Goal: Information Seeking & Learning: Learn about a topic

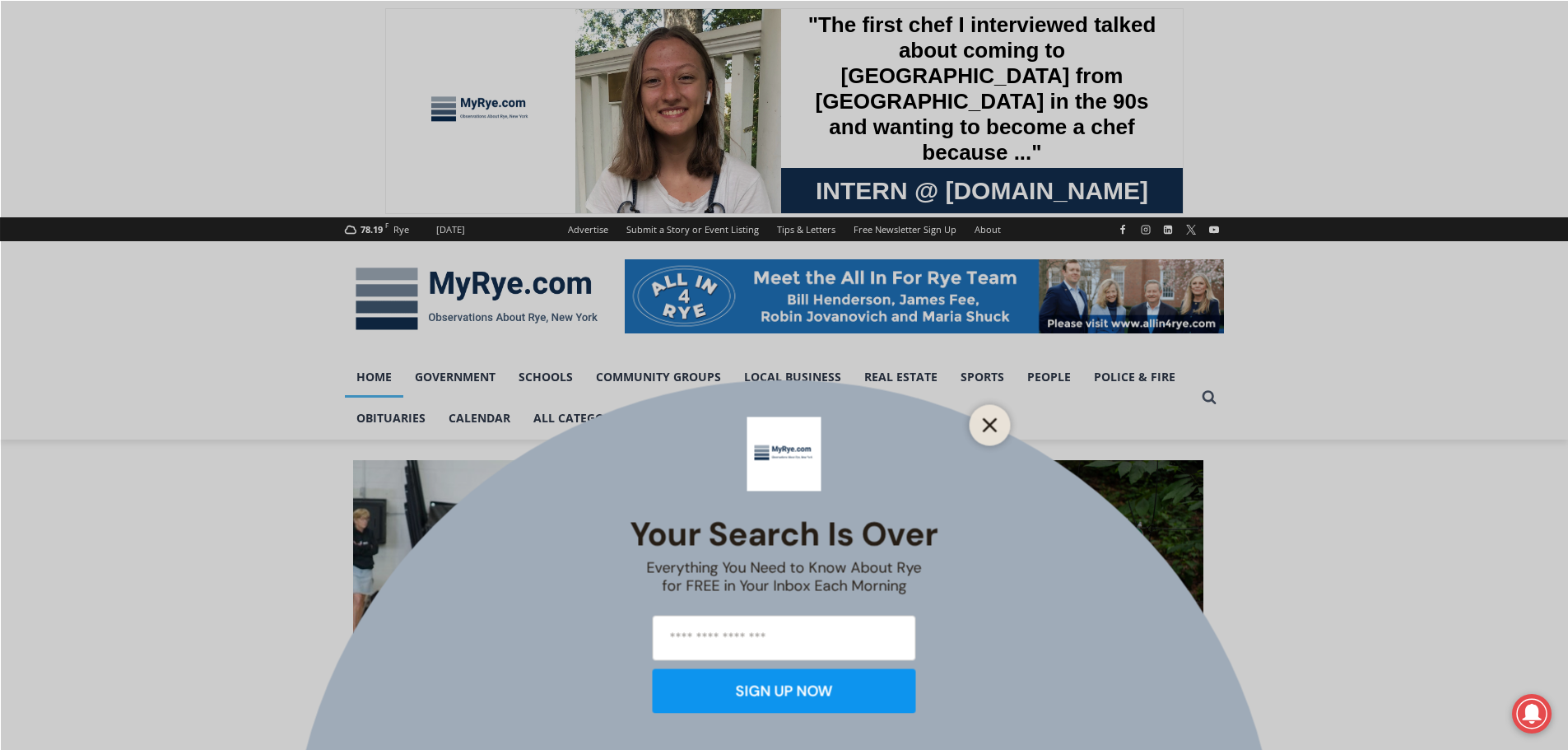
click at [987, 423] on icon "Close" at bounding box center [989, 424] width 15 height 15
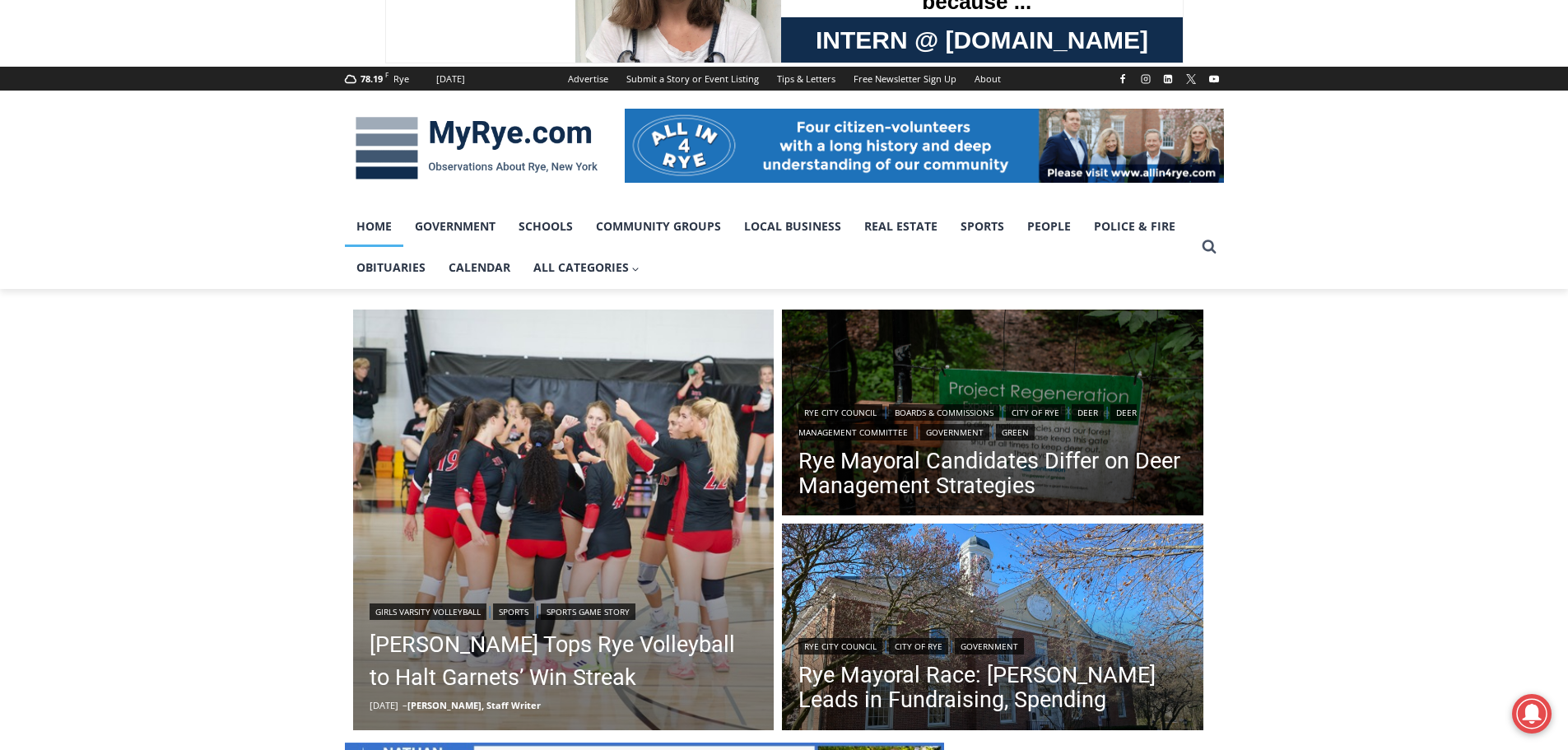
scroll to position [411, 0]
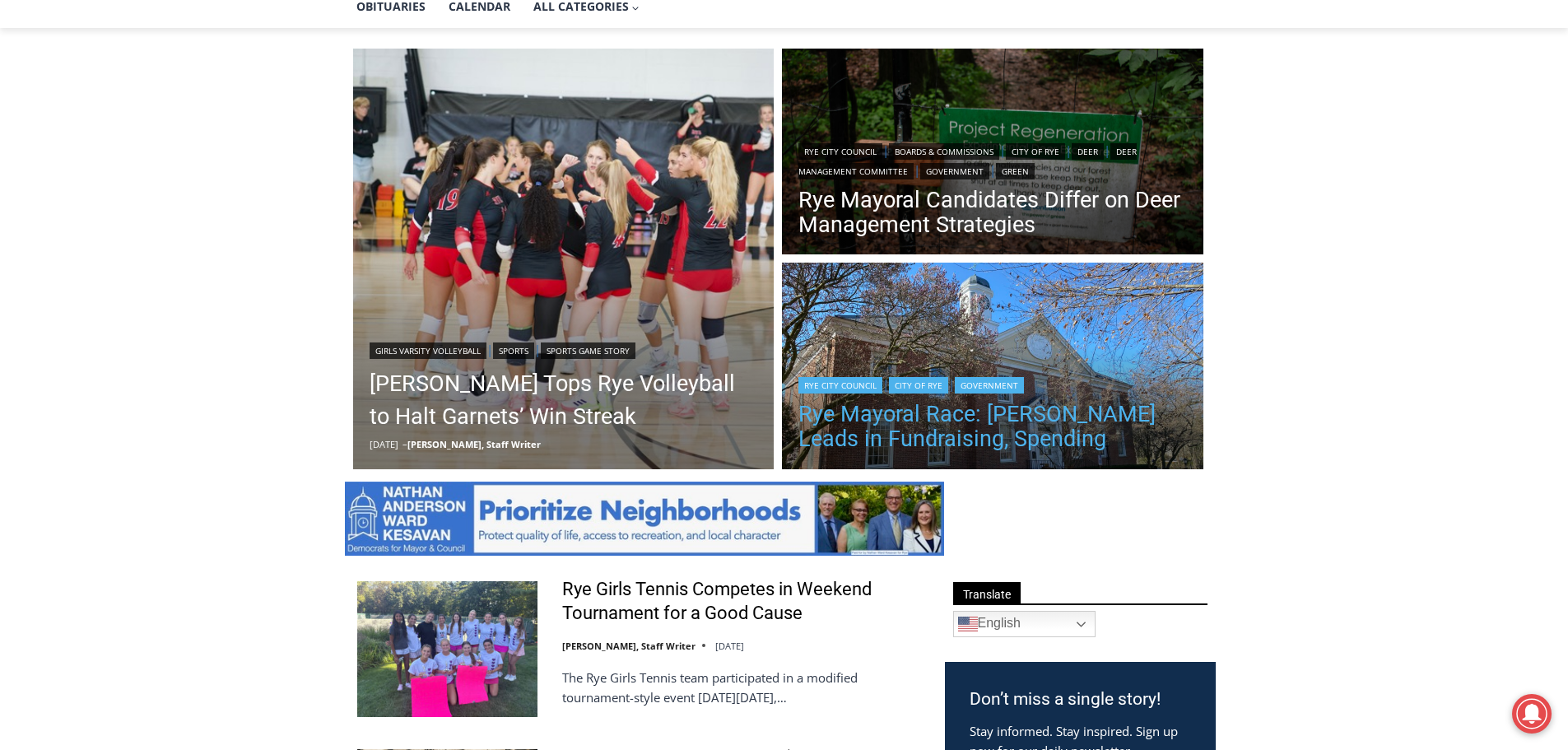
click at [885, 428] on link "Rye Mayoral Race: [PERSON_NAME] Leads in Fundraising, Spending" at bounding box center [992, 426] width 389 height 50
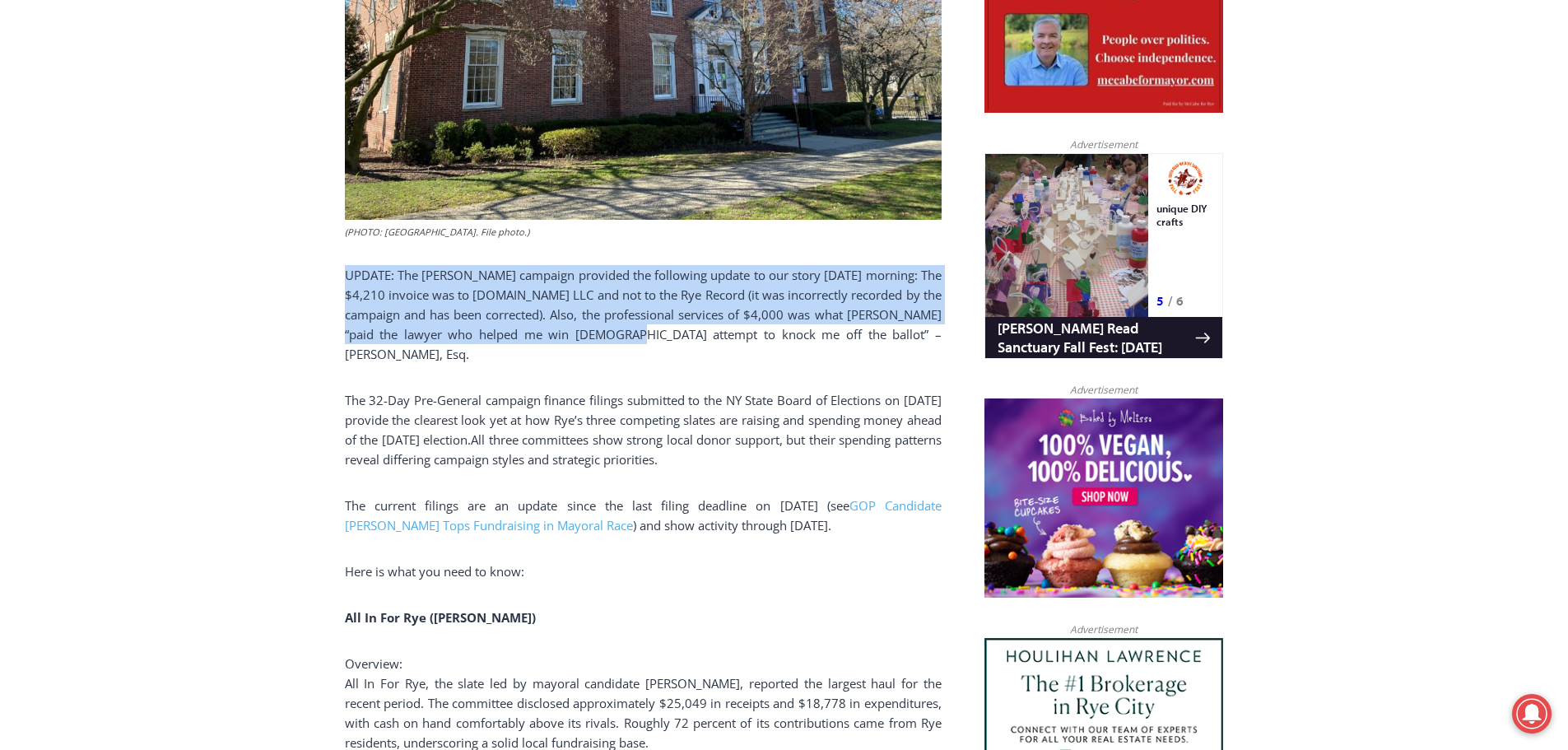
drag, startPoint x: 345, startPoint y: 269, endPoint x: 657, endPoint y: 335, distance: 318.9
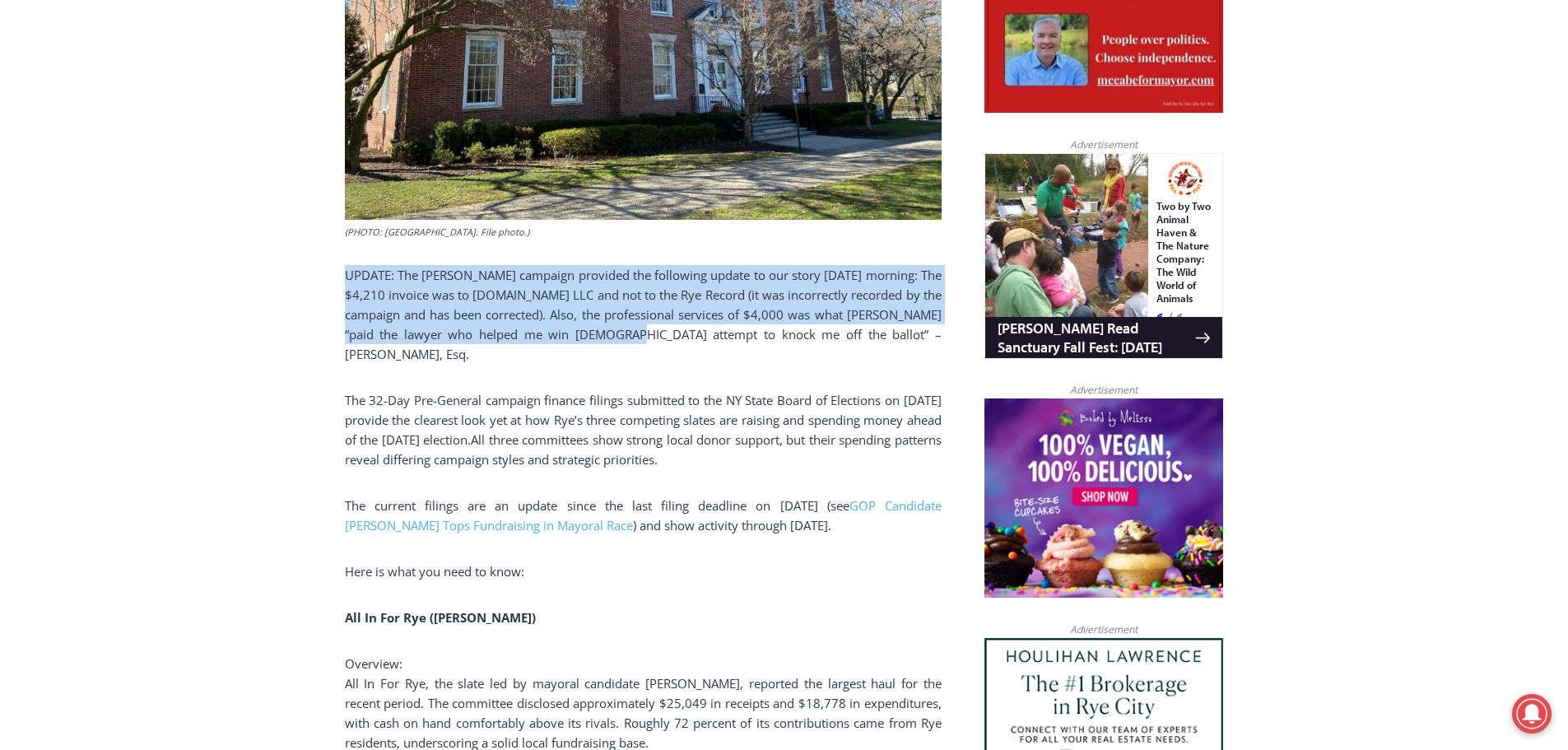
click at [657, 335] on p "UPDATE: The McCabe campaign provided the following update to our story Tuesday …" at bounding box center [643, 314] width 597 height 99
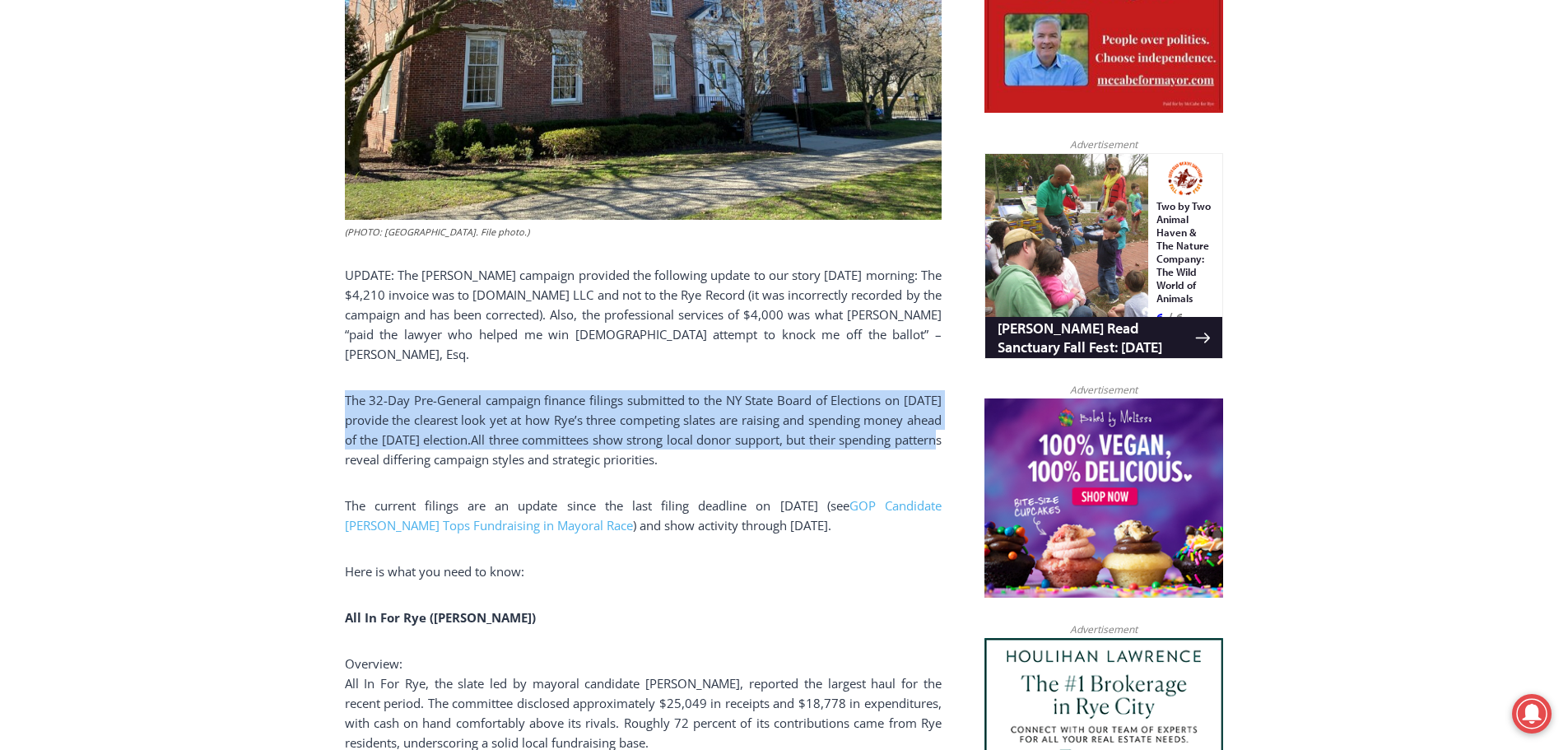
drag, startPoint x: 327, startPoint y: 377, endPoint x: 546, endPoint y: 437, distance: 227.1
click at [546, 437] on span "All three committees show strong local donor support, but their spending patter…" at bounding box center [643, 449] width 597 height 36
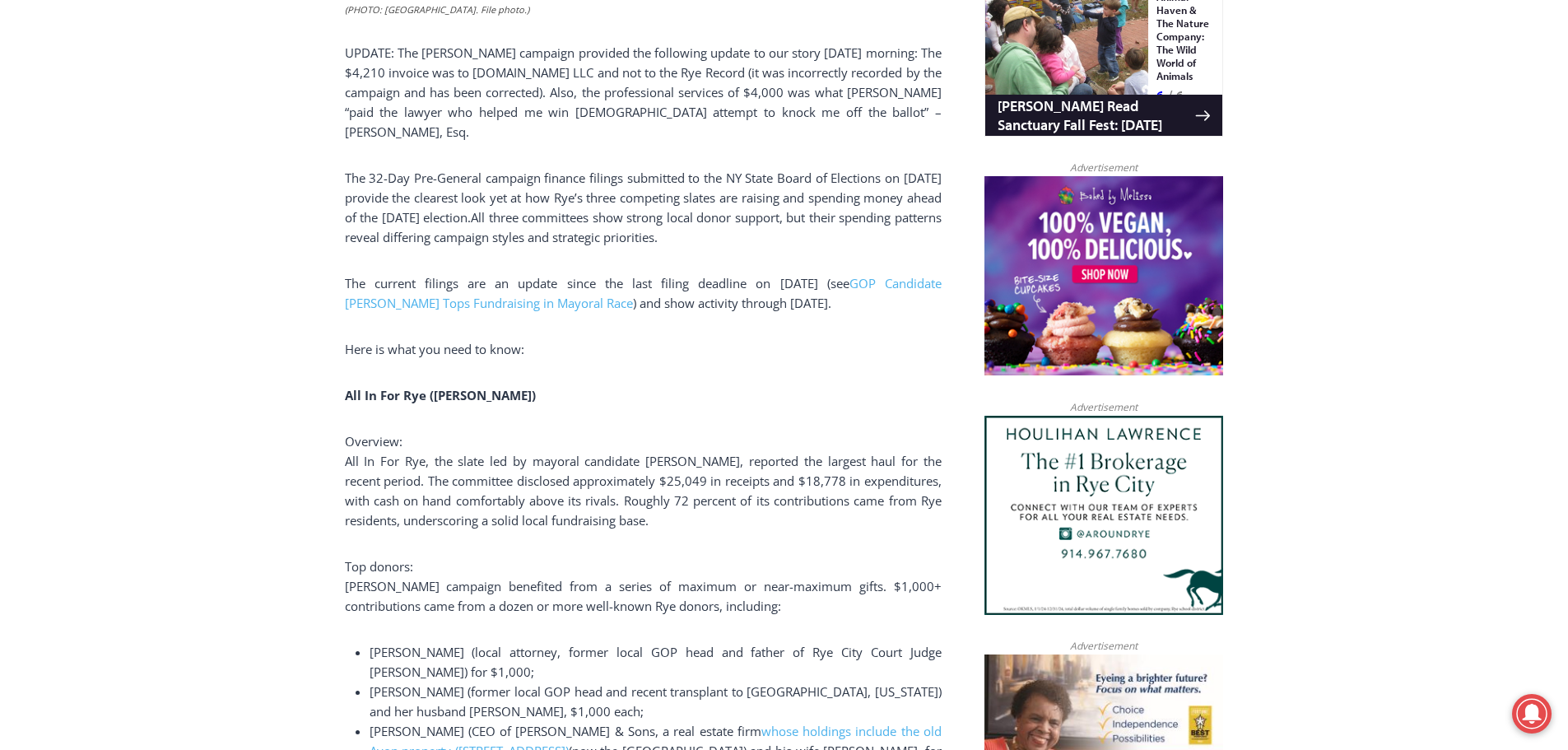
scroll to position [1202, 0]
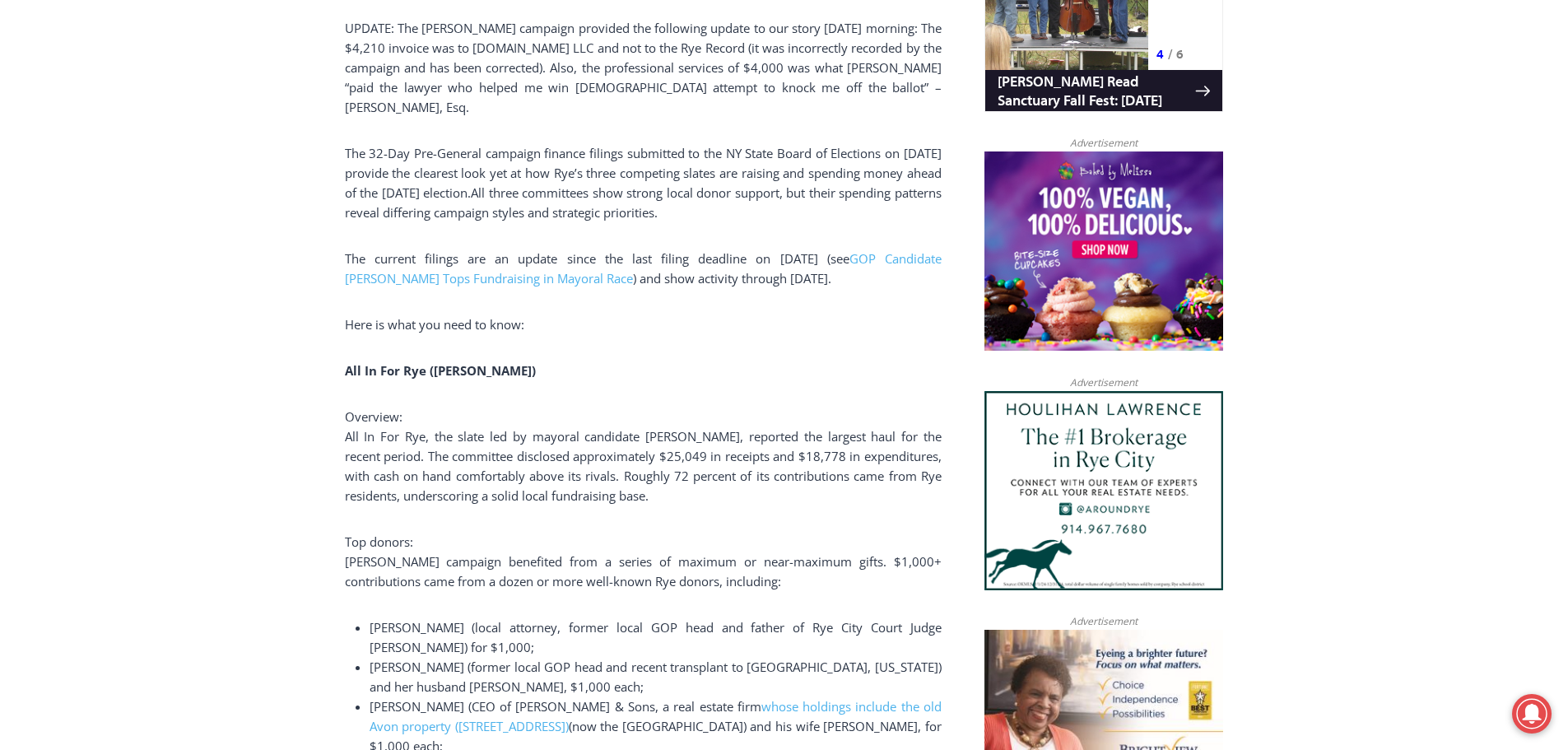
drag, startPoint x: 353, startPoint y: 403, endPoint x: 675, endPoint y: 478, distance: 330.6
click at [675, 478] on p "Overview: All In For Rye, the slate led by mayoral candidate Bill Henderson, re…" at bounding box center [643, 455] width 597 height 99
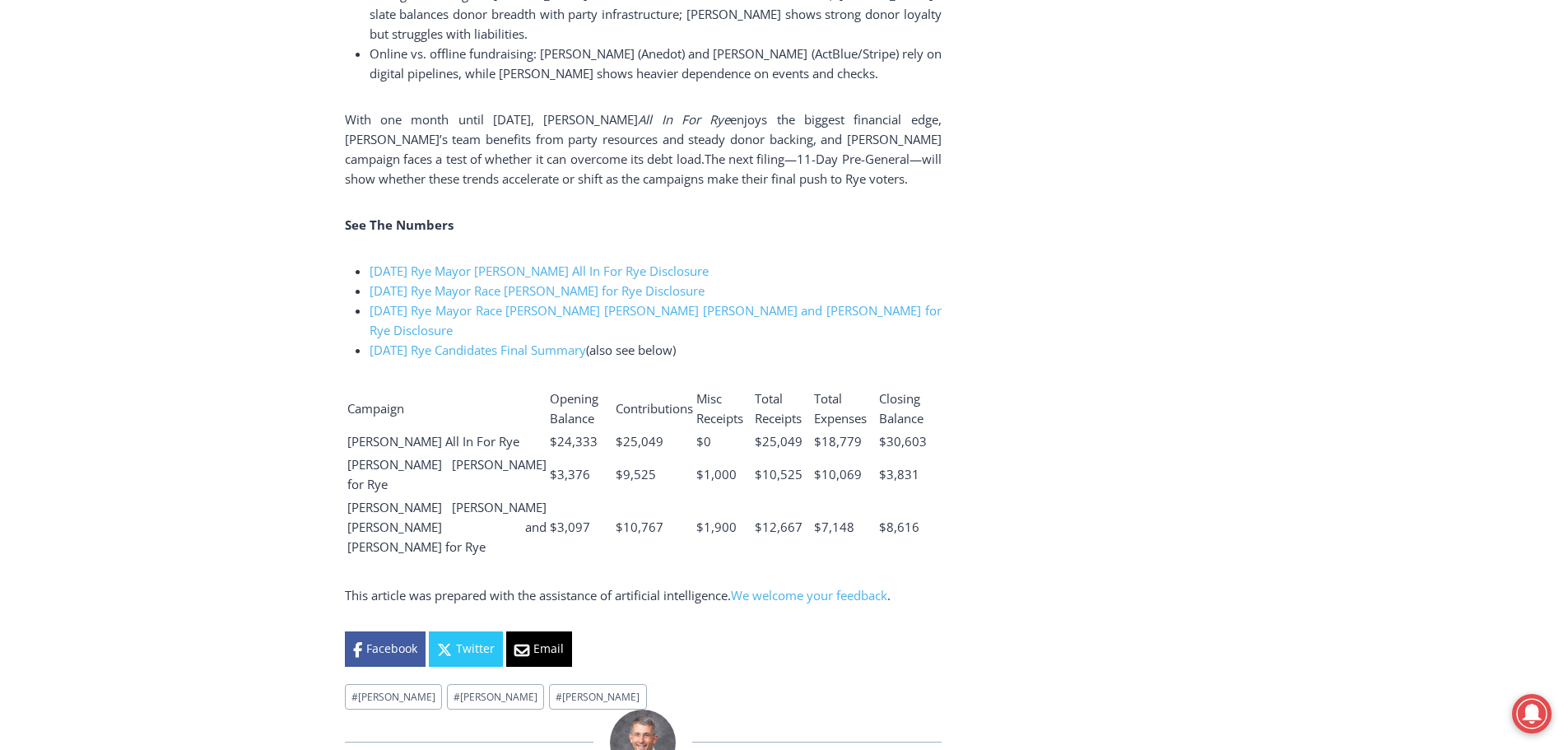
scroll to position [4000, 0]
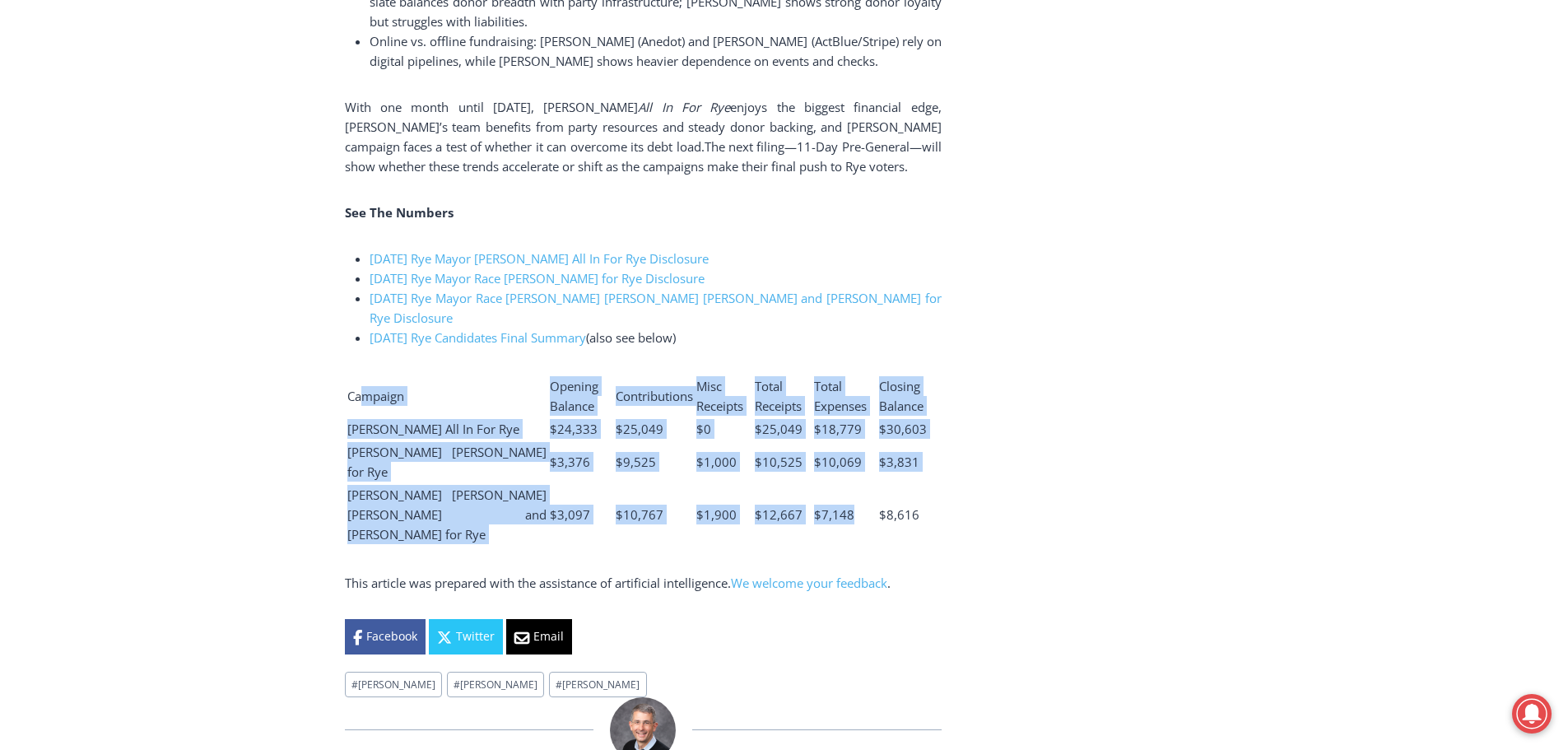
drag, startPoint x: 359, startPoint y: 348, endPoint x: 872, endPoint y: 441, distance: 521.4
click at [872, 441] on table "Campaign Opening Balance Contributions Misc Receipts Total Receipts Total Expen…" at bounding box center [643, 459] width 597 height 172
click at [866, 484] on td "$7,148" at bounding box center [845, 514] width 64 height 61
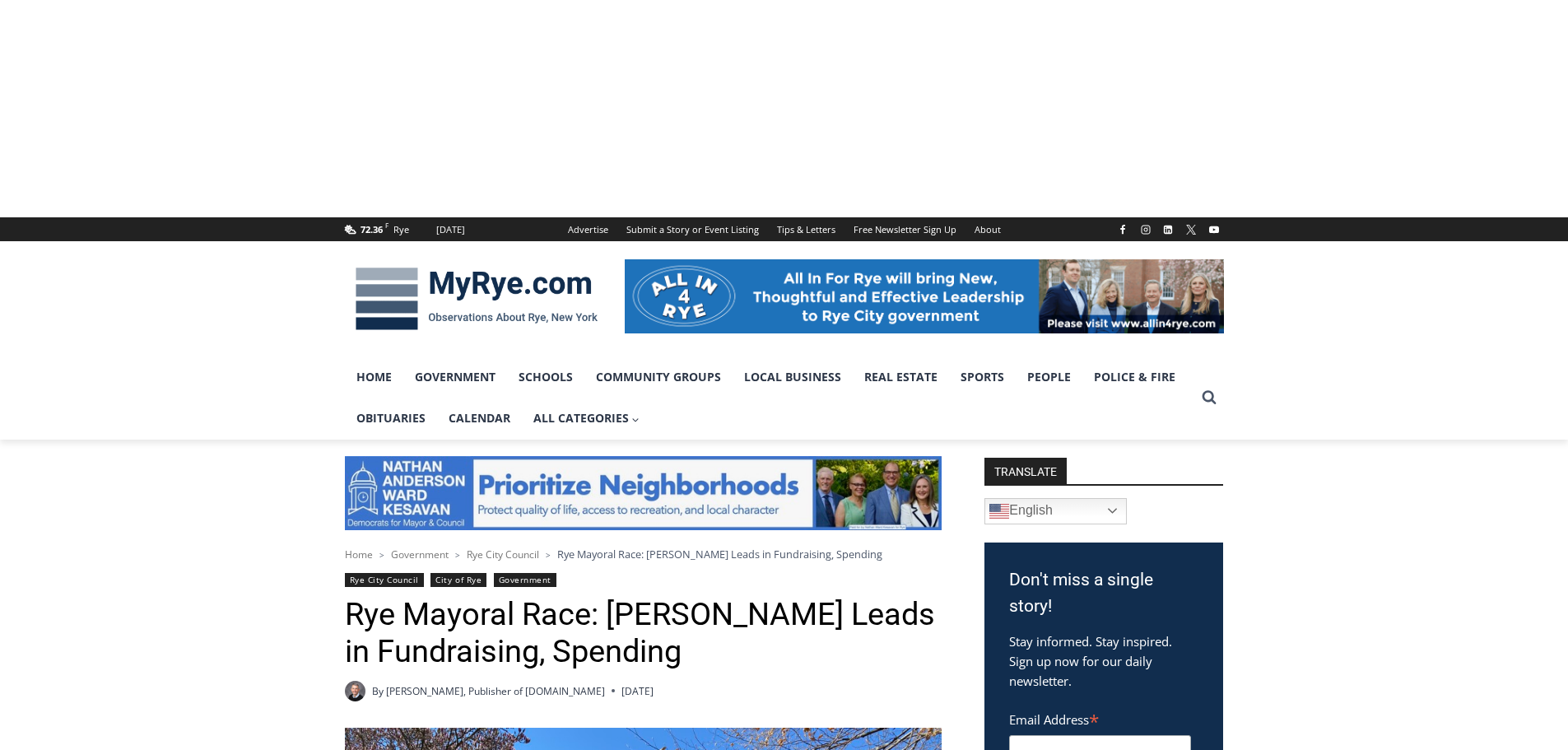
scroll to position [4000, 0]
